Goal: Transaction & Acquisition: Purchase product/service

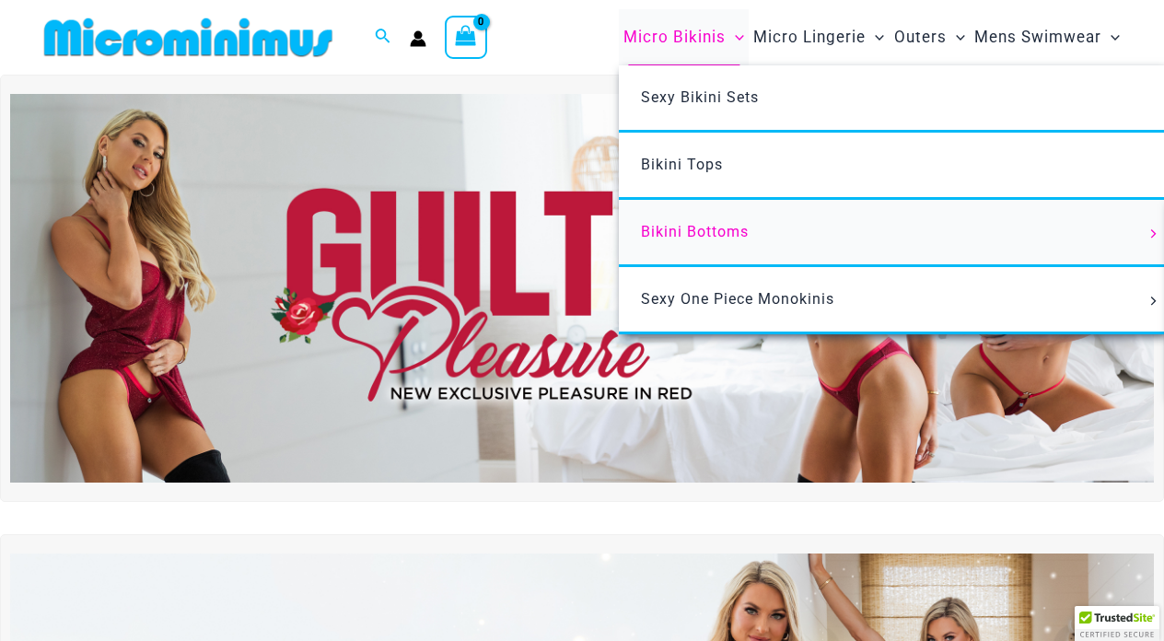
click at [697, 227] on span "Bikini Bottoms" at bounding box center [695, 231] width 108 height 17
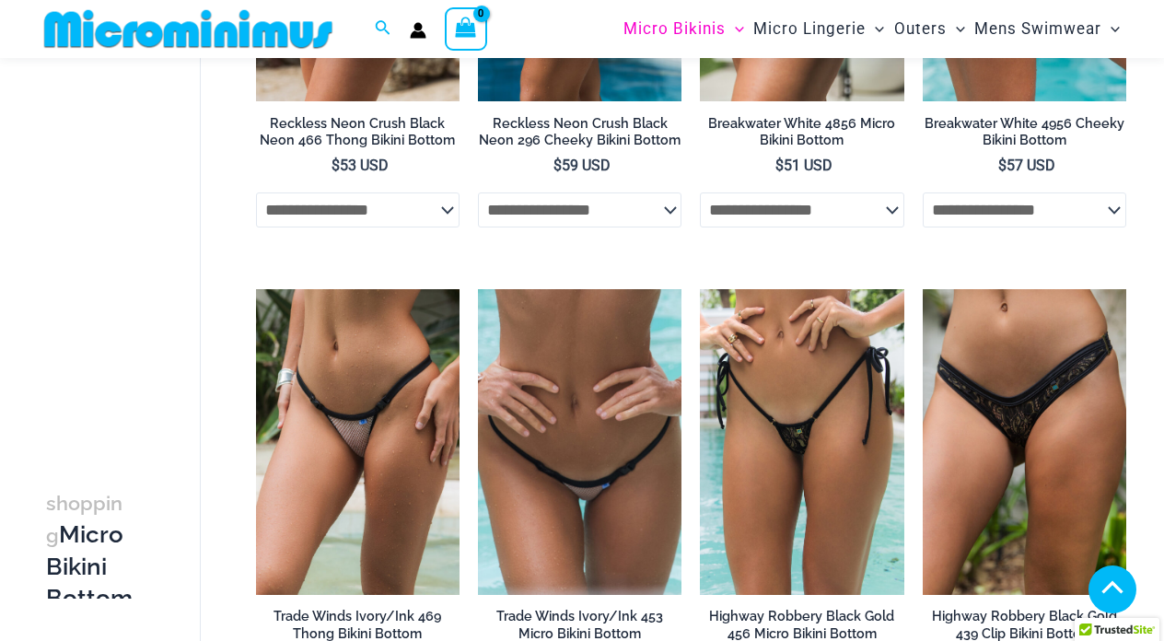
scroll to position [2256, 0]
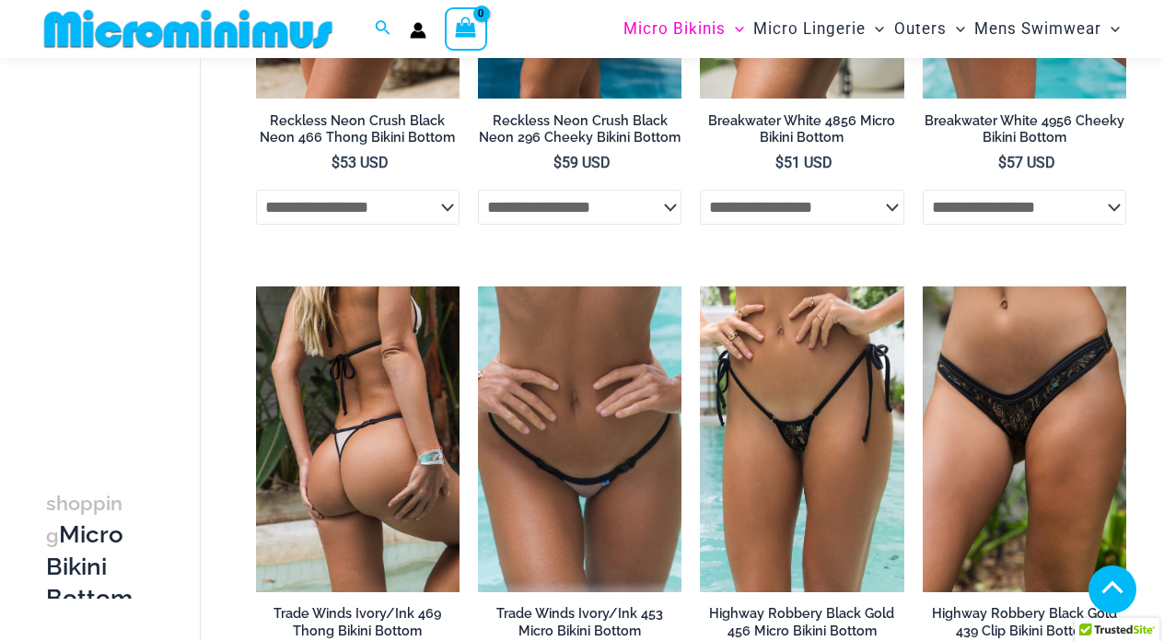
click at [379, 449] on img at bounding box center [358, 439] width 204 height 306
